Goal: Task Accomplishment & Management: Use online tool/utility

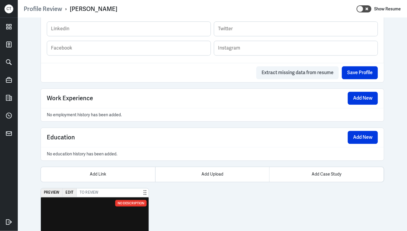
scroll to position [479, 0]
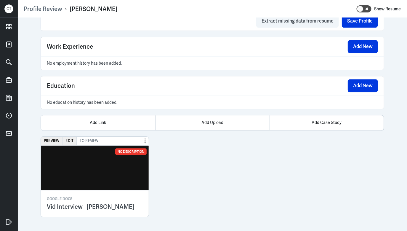
click at [70, 165] on img at bounding box center [95, 167] width 108 height 44
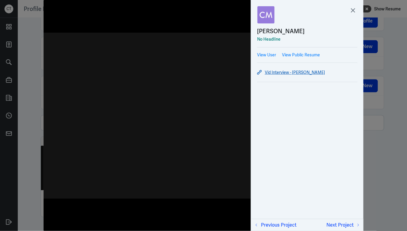
click at [286, 72] on link "Vid Interview - [PERSON_NAME]" at bounding box center [307, 72] width 100 height 7
click at [180, 106] on img at bounding box center [147, 115] width 207 height 231
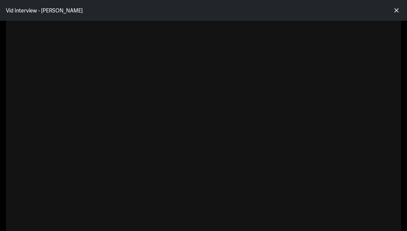
click at [400, 6] on div at bounding box center [396, 10] width 9 height 9
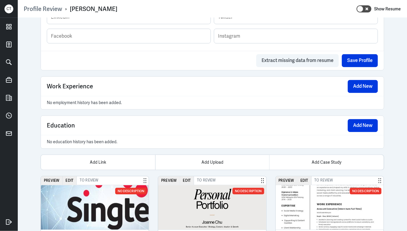
scroll to position [395, 0]
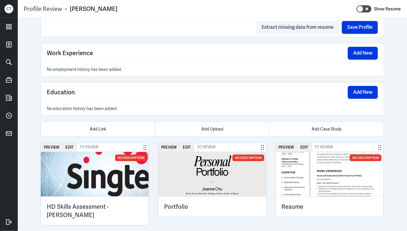
click at [206, 167] on img at bounding box center [212, 174] width 108 height 44
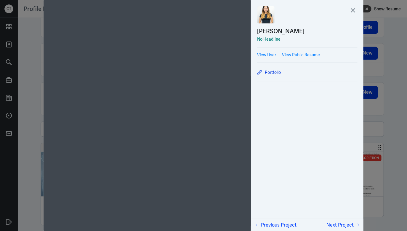
click at [378, 94] on div at bounding box center [203, 115] width 407 height 231
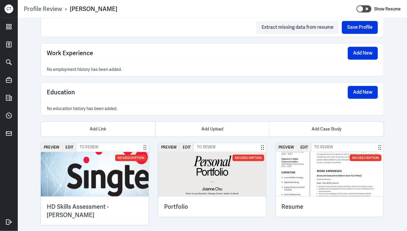
click at [303, 168] on img at bounding box center [330, 174] width 108 height 44
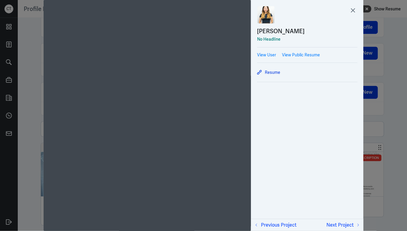
scroll to position [2, 0]
click at [382, 102] on div at bounding box center [203, 115] width 407 height 231
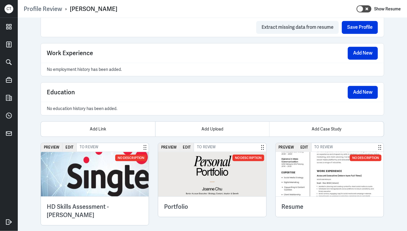
click at [115, 175] on img at bounding box center [95, 174] width 108 height 44
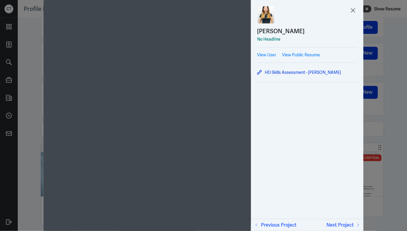
click at [26, 101] on div at bounding box center [203, 115] width 407 height 231
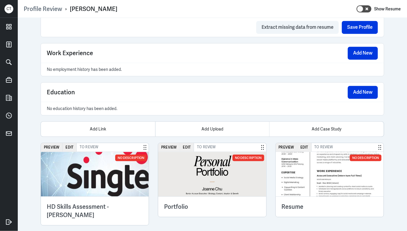
click at [70, 175] on img at bounding box center [95, 174] width 108 height 44
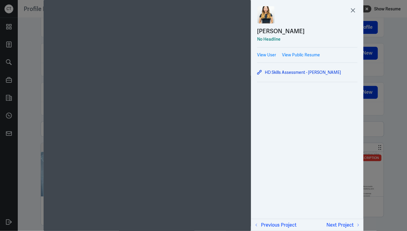
click at [386, 105] on div at bounding box center [203, 115] width 407 height 231
